Goal: Task Accomplishment & Management: Manage account settings

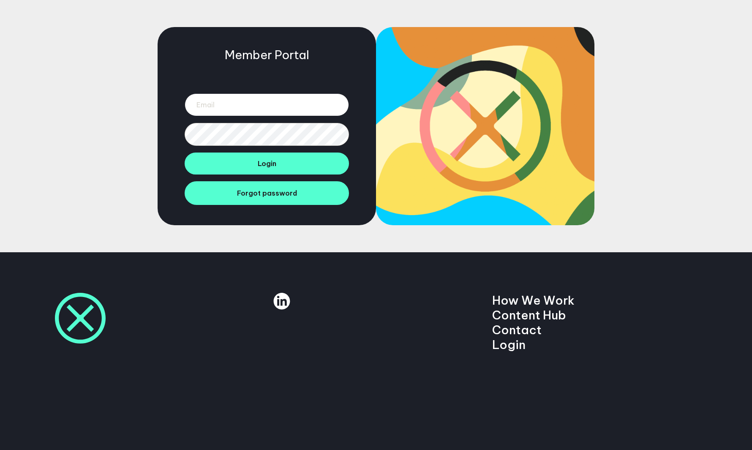
click at [293, 103] on input "email" at bounding box center [267, 104] width 164 height 23
paste input "[EMAIL_ADDRESS][DOMAIN_NAME]"
click at [259, 104] on input "mrjakeberry@gmai.com" at bounding box center [267, 104] width 164 height 23
type input "mrjakeberry@gmai.com"
click at [185, 153] on button "Login" at bounding box center [267, 164] width 164 height 22
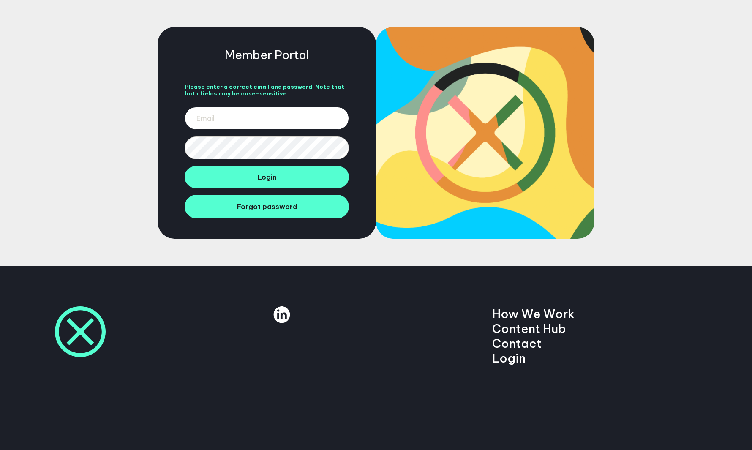
click at [250, 109] on input "email" at bounding box center [267, 118] width 164 height 23
paste input "[EMAIL_ADDRESS][DOMAIN_NAME]"
click at [259, 118] on input "[EMAIL_ADDRESS][DOMAIN_NAME]" at bounding box center [267, 118] width 164 height 23
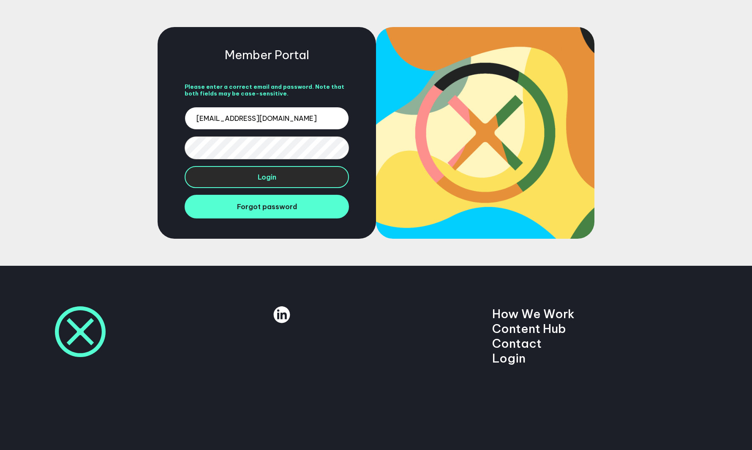
type input "mrjakeberry@gmail.com"
click at [185, 166] on button "Login" at bounding box center [267, 177] width 164 height 22
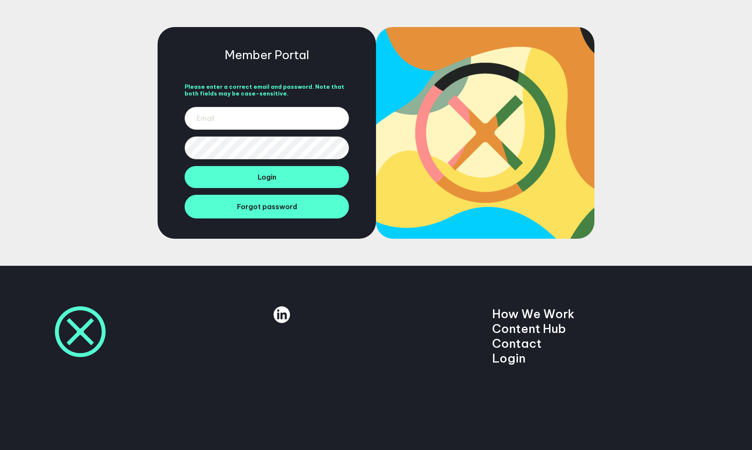
click at [259, 178] on span "Login" at bounding box center [267, 177] width 19 height 8
click at [236, 119] on input "email" at bounding box center [267, 118] width 164 height 23
paste input "[EMAIL_ADDRESS][DOMAIN_NAME]"
click at [259, 121] on input "[EMAIL_ADDRESS][DOMAIN_NAME]" at bounding box center [267, 118] width 164 height 23
type input "[EMAIL_ADDRESS][DOMAIN_NAME]"
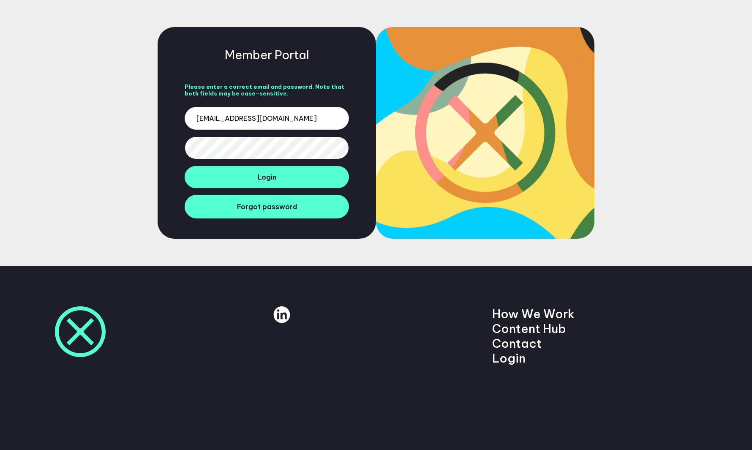
click at [185, 166] on button "Login" at bounding box center [267, 177] width 164 height 22
click at [261, 115] on input "email" at bounding box center [267, 118] width 164 height 23
paste input "[EMAIL_ADDRESS][DOMAIN_NAME]"
click at [260, 118] on input "[EMAIL_ADDRESS][DOMAIN_NAME]" at bounding box center [267, 118] width 164 height 23
type input "mrjakeberry@gmail.com"
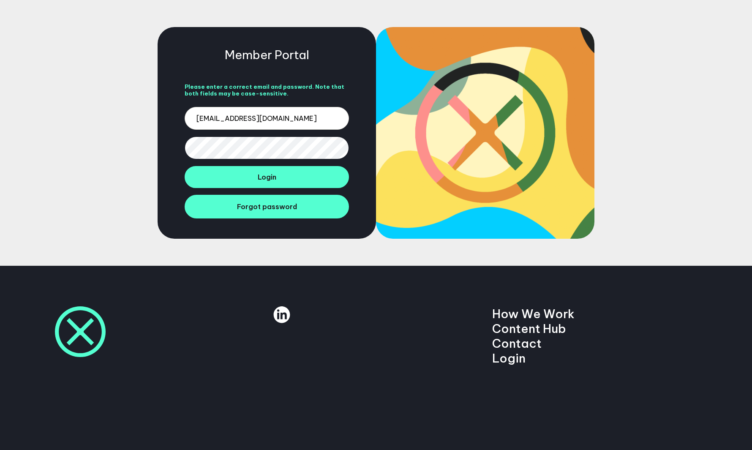
click at [185, 166] on button "Login" at bounding box center [267, 177] width 164 height 22
click at [253, 119] on input "email" at bounding box center [267, 118] width 164 height 23
paste input "mrjakeberry@gmai.com"
click at [259, 120] on input "[EMAIL_ADDRESS][DOMAIN_NAME]" at bounding box center [267, 118] width 164 height 23
type input "[EMAIL_ADDRESS][DOMAIN_NAME]"
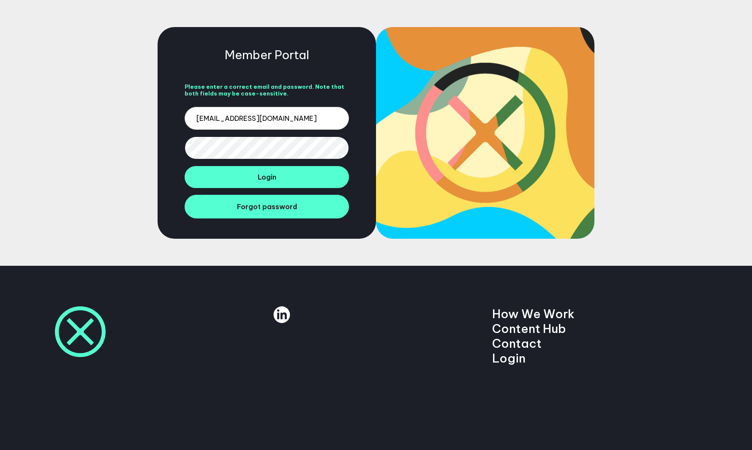
click at [185, 166] on button "Login" at bounding box center [267, 177] width 164 height 22
